Goal: Task Accomplishment & Management: Complete application form

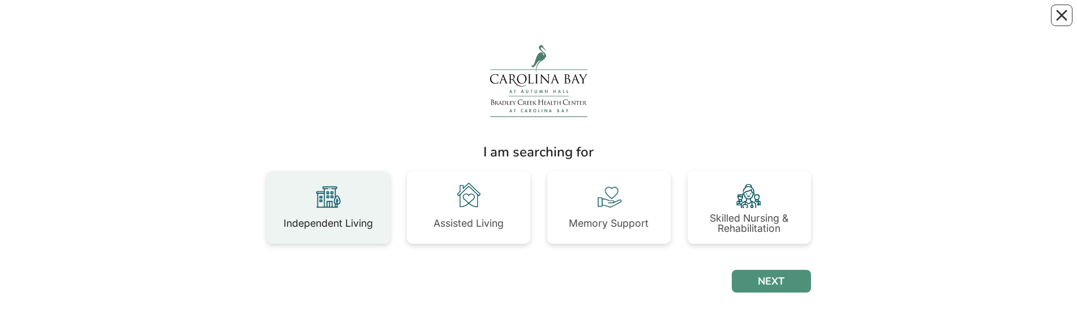
click at [331, 22] on div "Independent Living" at bounding box center [328, 223] width 89 height 23
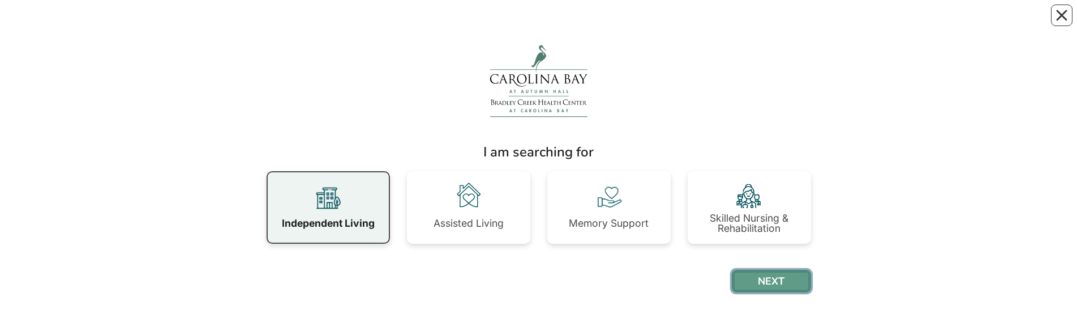
click at [777, 22] on button "NEXT" at bounding box center [771, 281] width 79 height 23
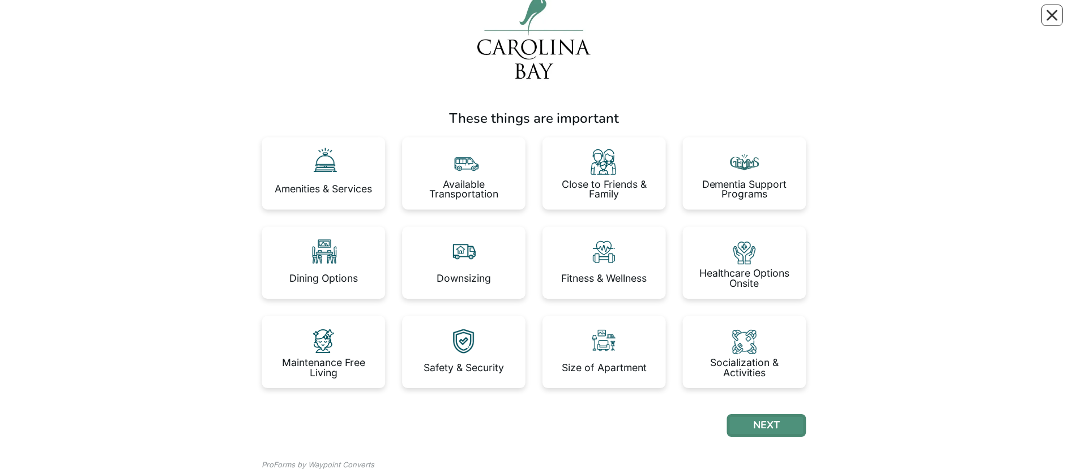
scroll to position [80, 0]
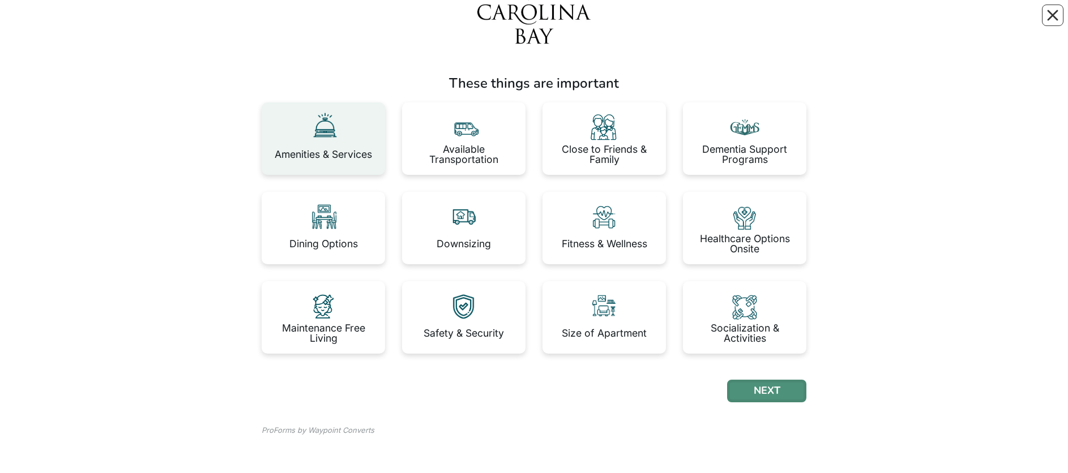
click at [317, 150] on div "Amenities & Services" at bounding box center [323, 154] width 97 height 10
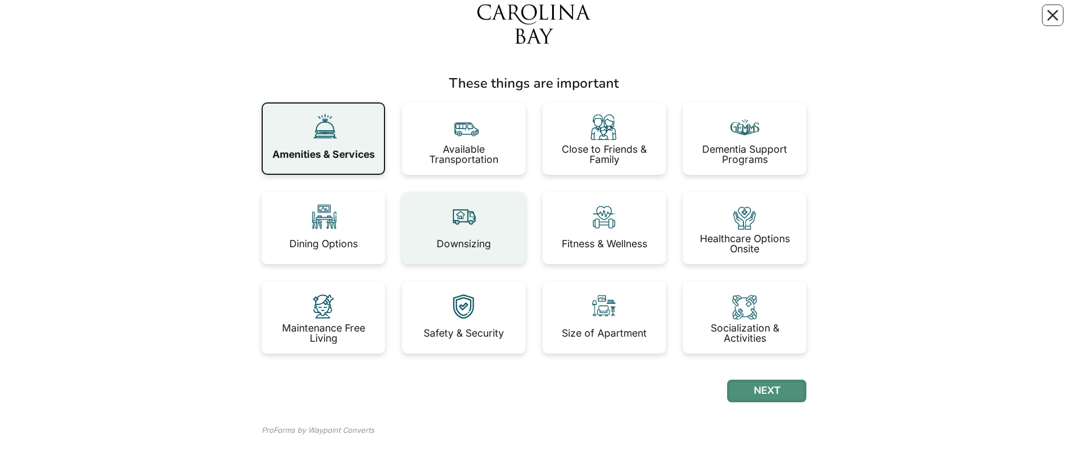
click at [451, 248] on div "Downsizing" at bounding box center [464, 244] width 54 height 10
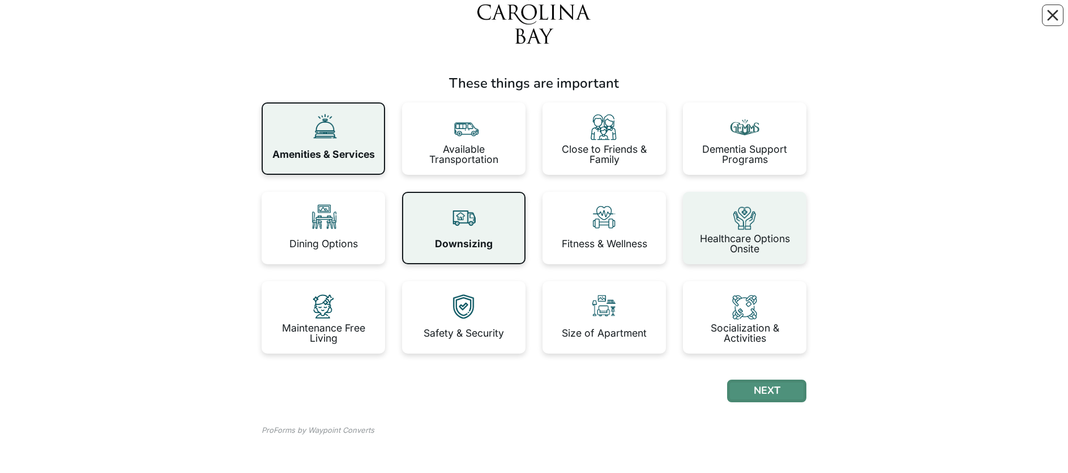
click at [752, 213] on img at bounding box center [745, 217] width 32 height 32
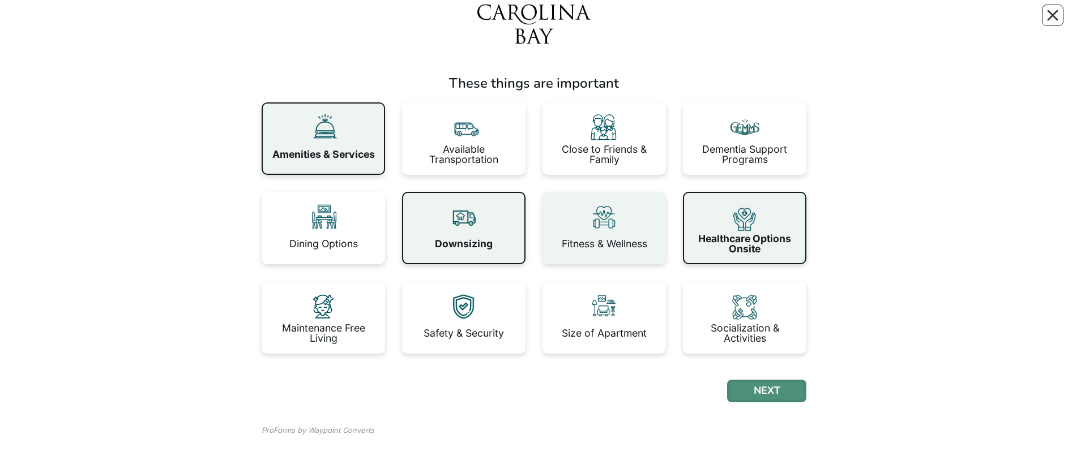
click at [610, 220] on img at bounding box center [604, 217] width 32 height 32
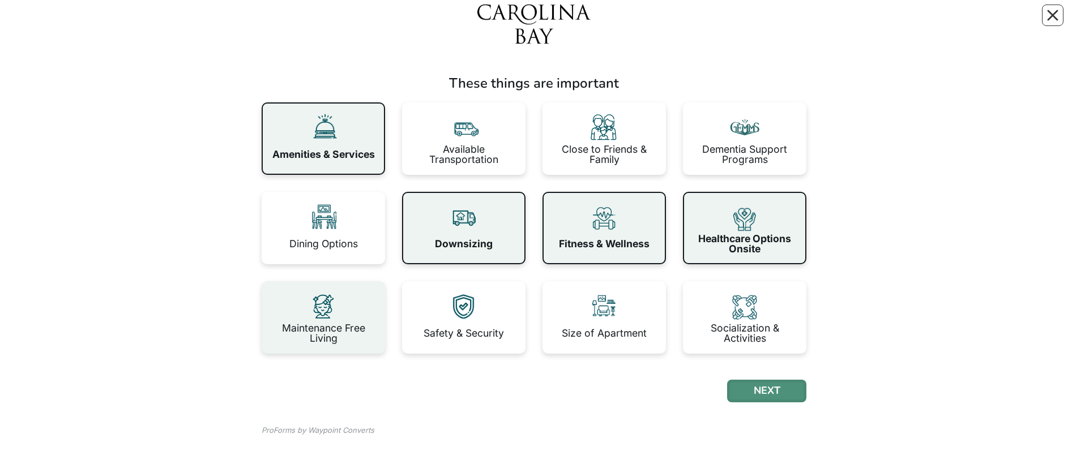
click at [312, 307] on img at bounding box center [323, 306] width 32 height 32
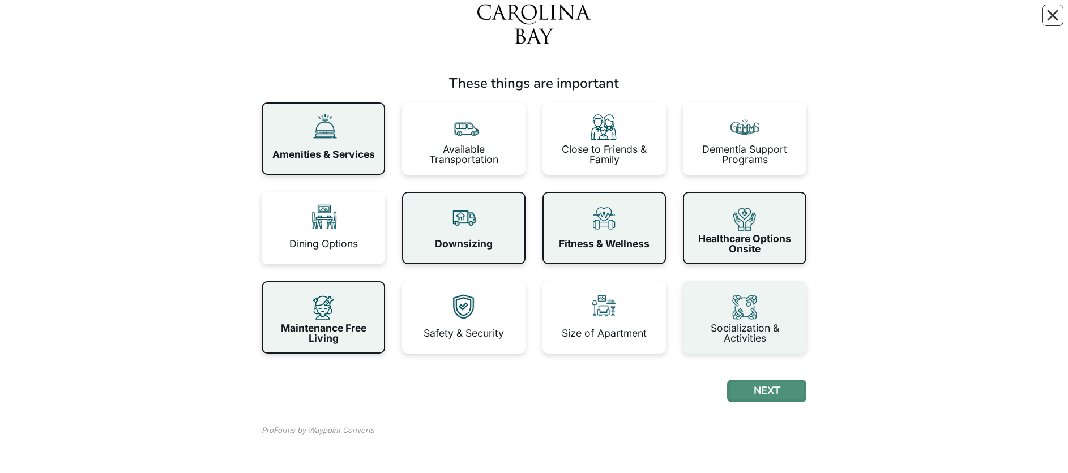
click at [752, 310] on img at bounding box center [745, 306] width 32 height 32
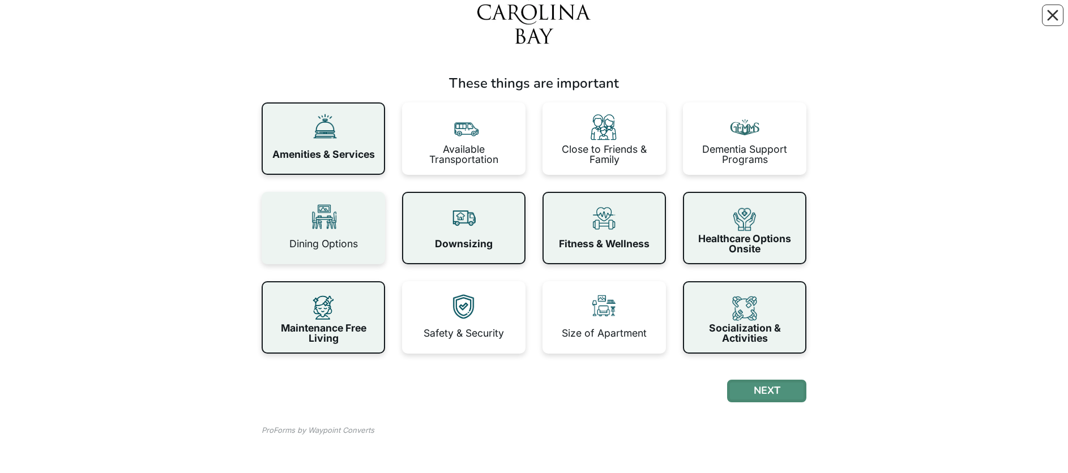
click at [305, 207] on div "Dining Options" at bounding box center [323, 228] width 123 height 72
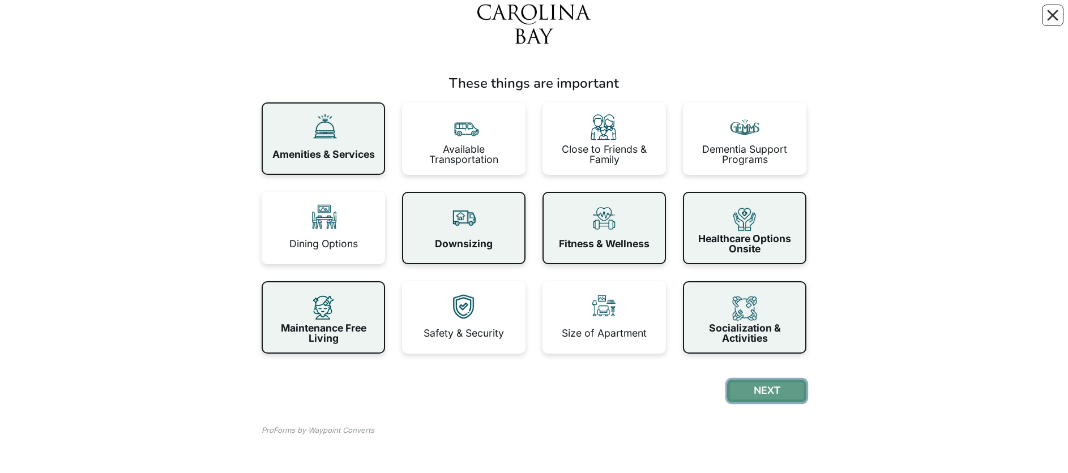
click at [772, 390] on button "NEXT" at bounding box center [766, 391] width 79 height 23
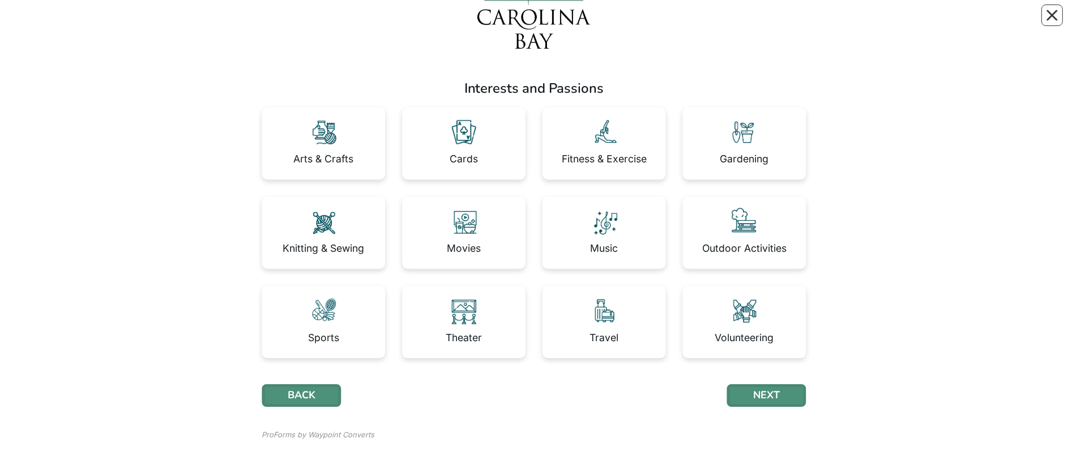
scroll to position [80, 0]
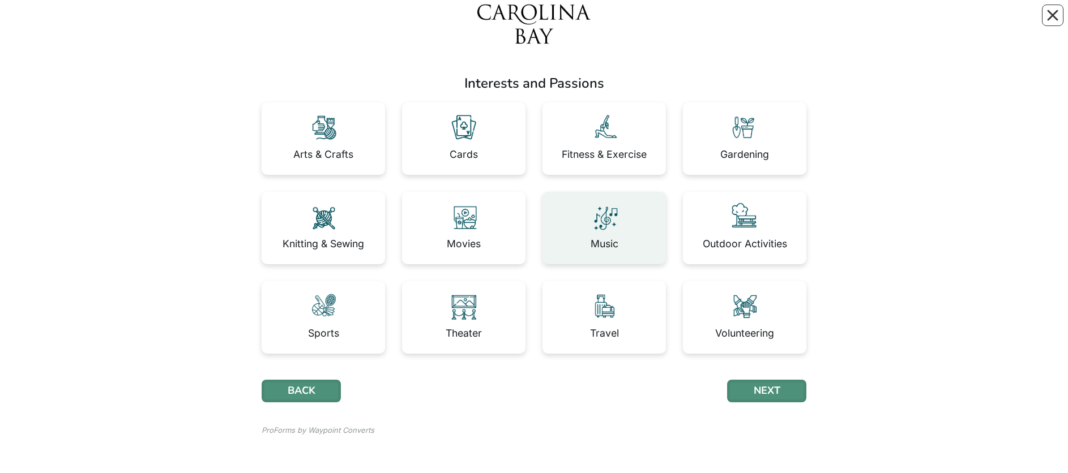
click at [598, 218] on img at bounding box center [604, 217] width 32 height 32
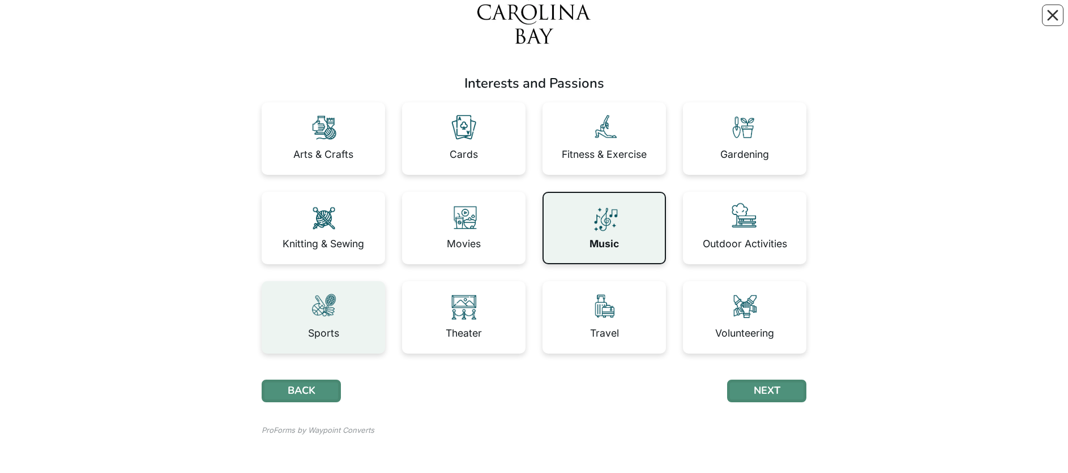
click at [318, 320] on img at bounding box center [323, 306] width 32 height 32
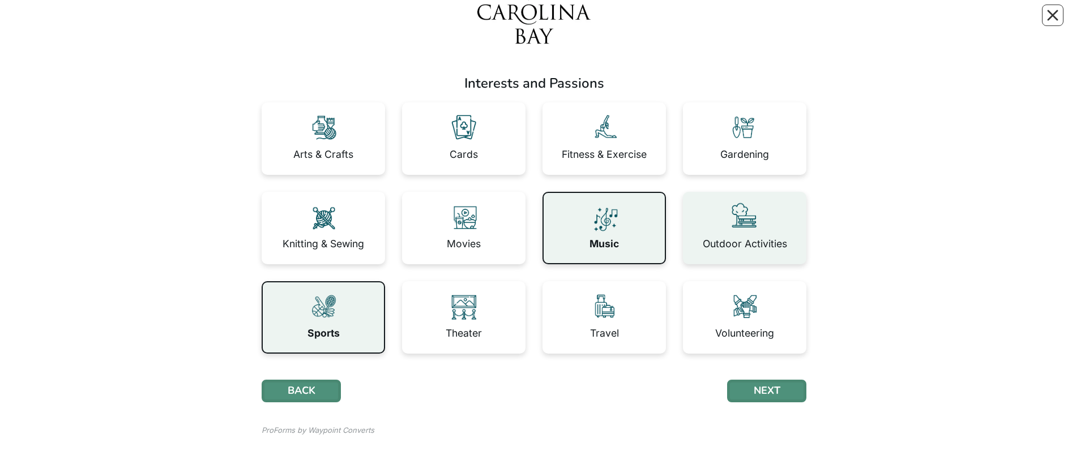
click at [722, 223] on div "Outdoor Activities" at bounding box center [744, 228] width 123 height 72
click at [785, 386] on button "NEXT" at bounding box center [766, 391] width 79 height 23
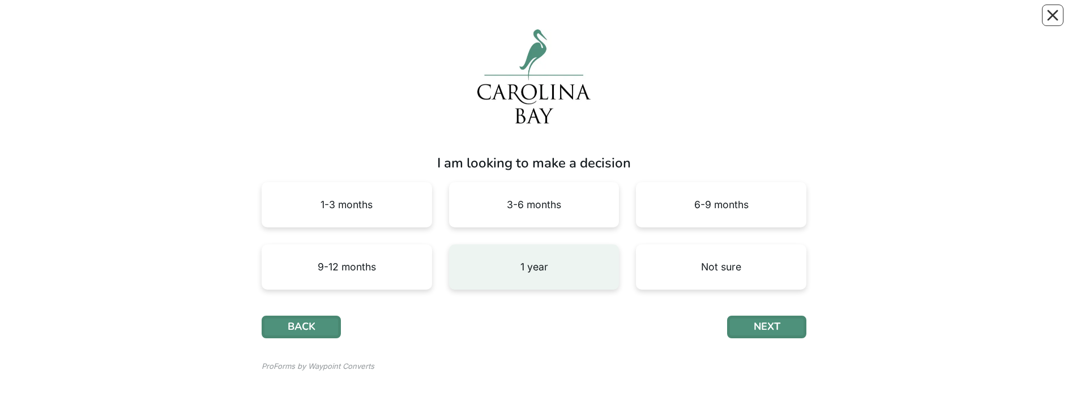
click at [540, 268] on div "1 year" at bounding box center [534, 267] width 28 height 10
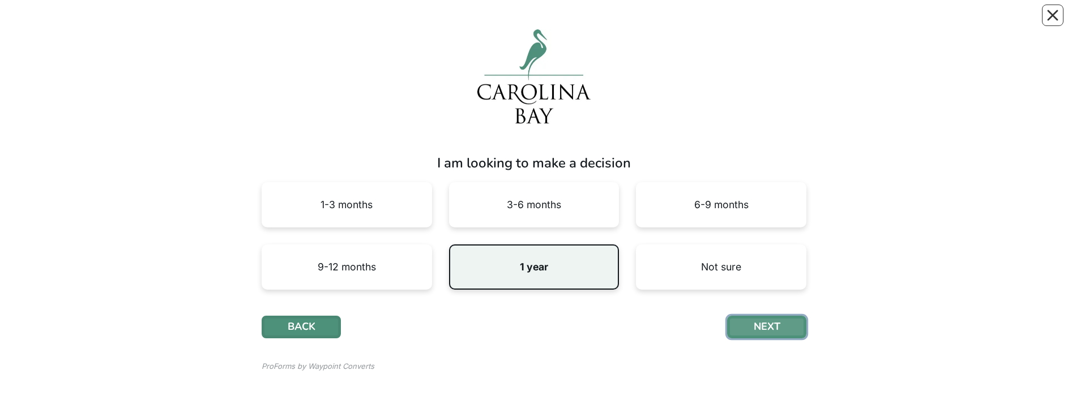
click at [788, 319] on button "NEXT" at bounding box center [766, 327] width 79 height 23
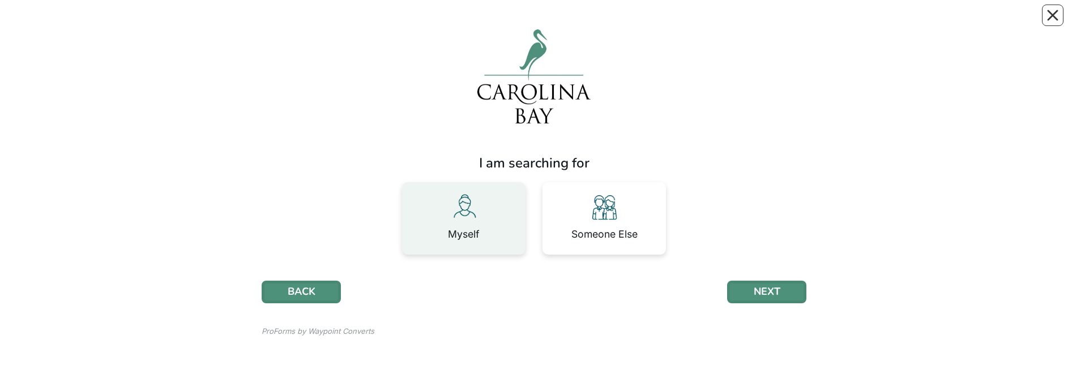
click at [450, 220] on img at bounding box center [464, 207] width 32 height 32
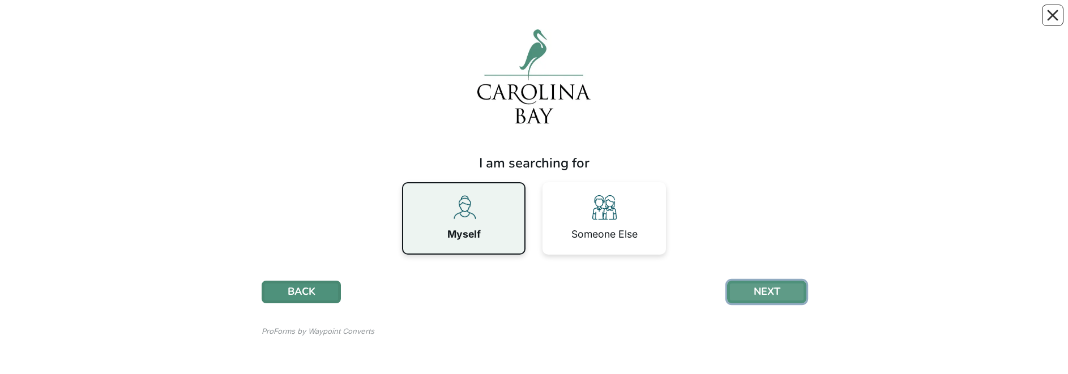
click at [749, 294] on button "NEXT" at bounding box center [766, 292] width 79 height 23
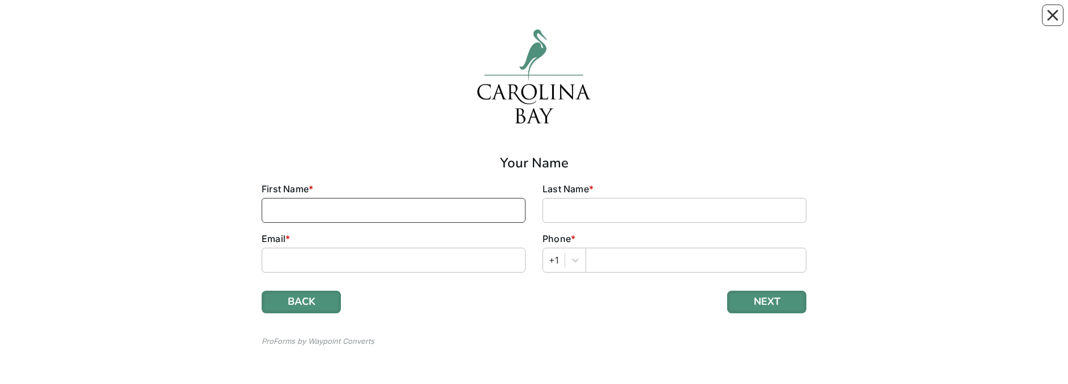
click at [317, 211] on input at bounding box center [394, 210] width 264 height 25
type input "[PERSON_NAME]"
type input "Villanova"
type input "[EMAIL_ADDRESS][DOMAIN_NAME]"
type input "7033473461"
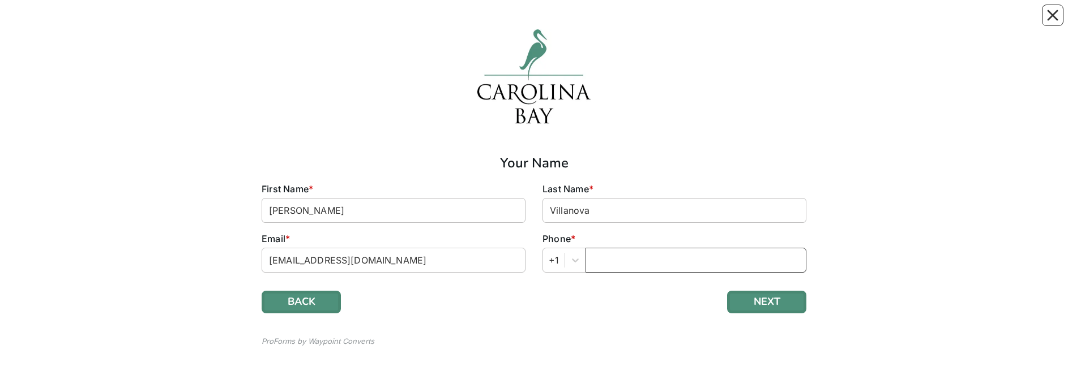
click at [614, 259] on input "text" at bounding box center [695, 260] width 221 height 25
type input "7033473461"
click at [778, 302] on button "NEXT" at bounding box center [766, 302] width 79 height 23
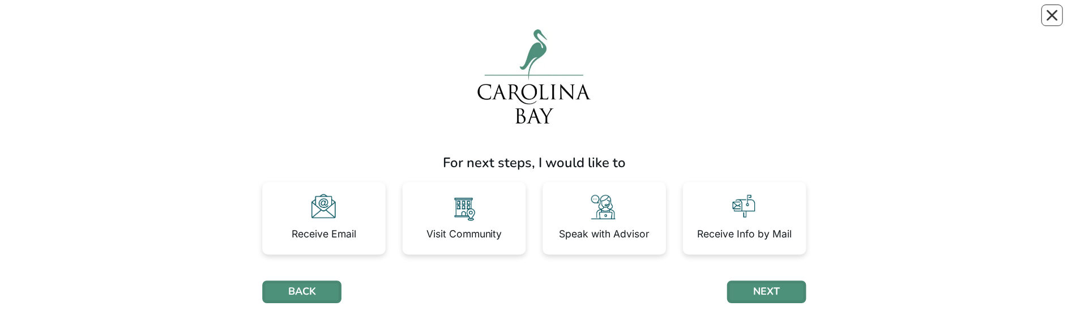
scroll to position [1, 0]
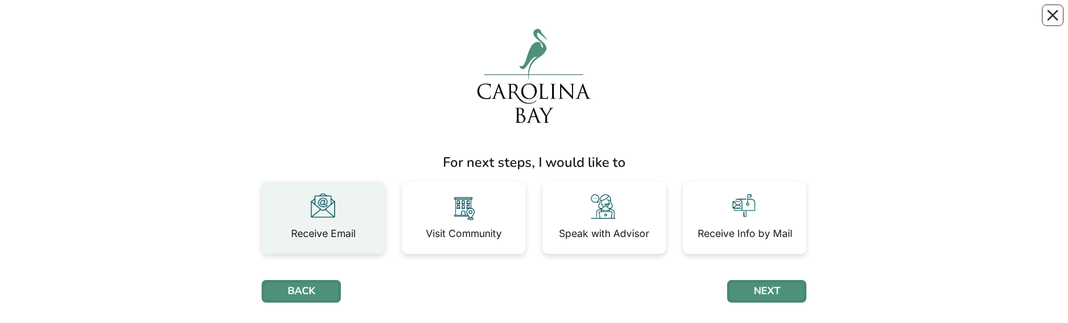
click at [319, 215] on img at bounding box center [323, 207] width 32 height 32
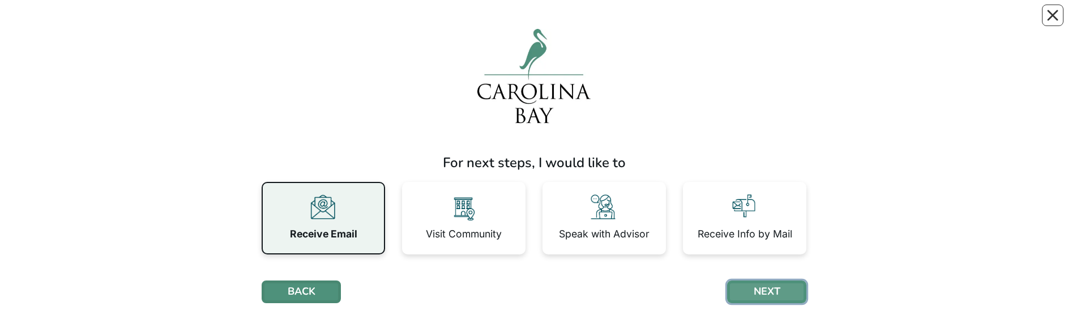
click at [777, 289] on button "NEXT" at bounding box center [766, 291] width 79 height 23
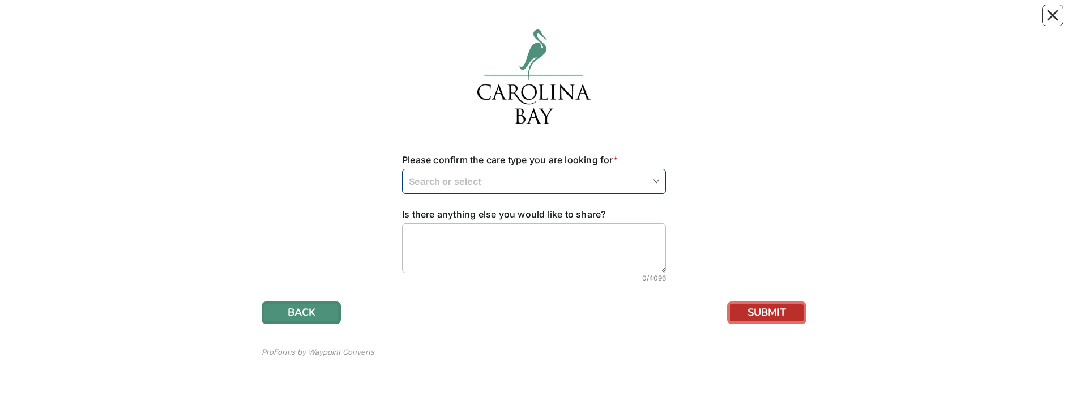
click at [654, 182] on input "search" at bounding box center [534, 180] width 250 height 23
click at [457, 209] on div "Independent Living" at bounding box center [534, 207] width 246 height 12
click at [775, 307] on button "SUBMIT" at bounding box center [766, 312] width 79 height 23
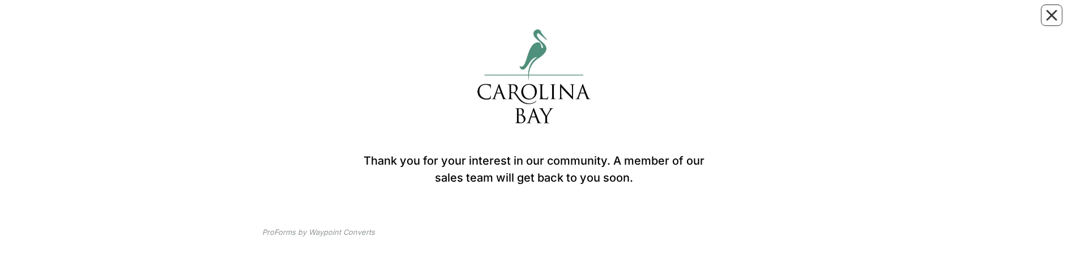
scroll to position [1, 0]
click at [1058, 12] on button "Close" at bounding box center [1053, 16] width 22 height 22
